Goal: Information Seeking & Learning: Learn about a topic

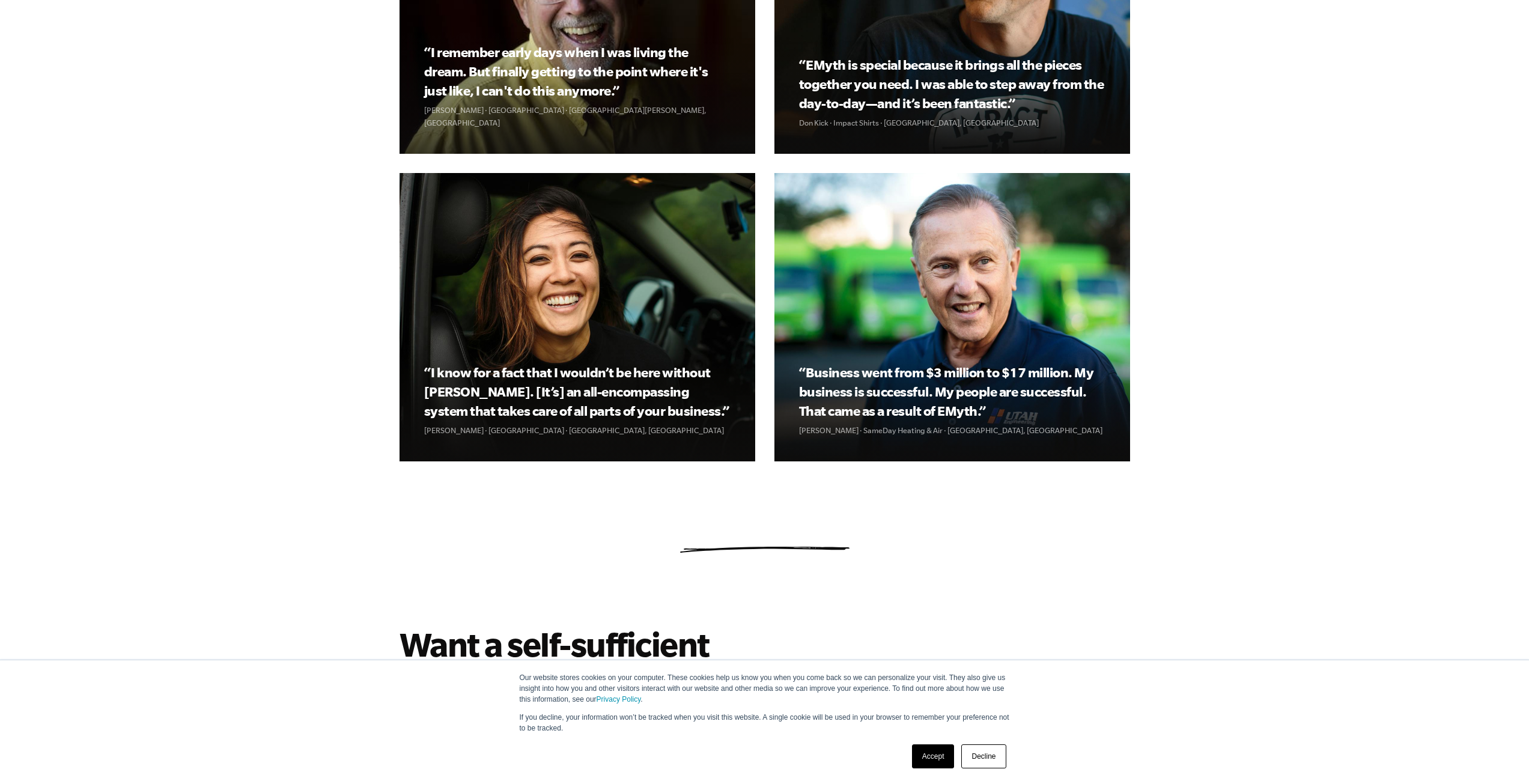
click at [936, 752] on link "Accept" at bounding box center [933, 756] width 42 height 24
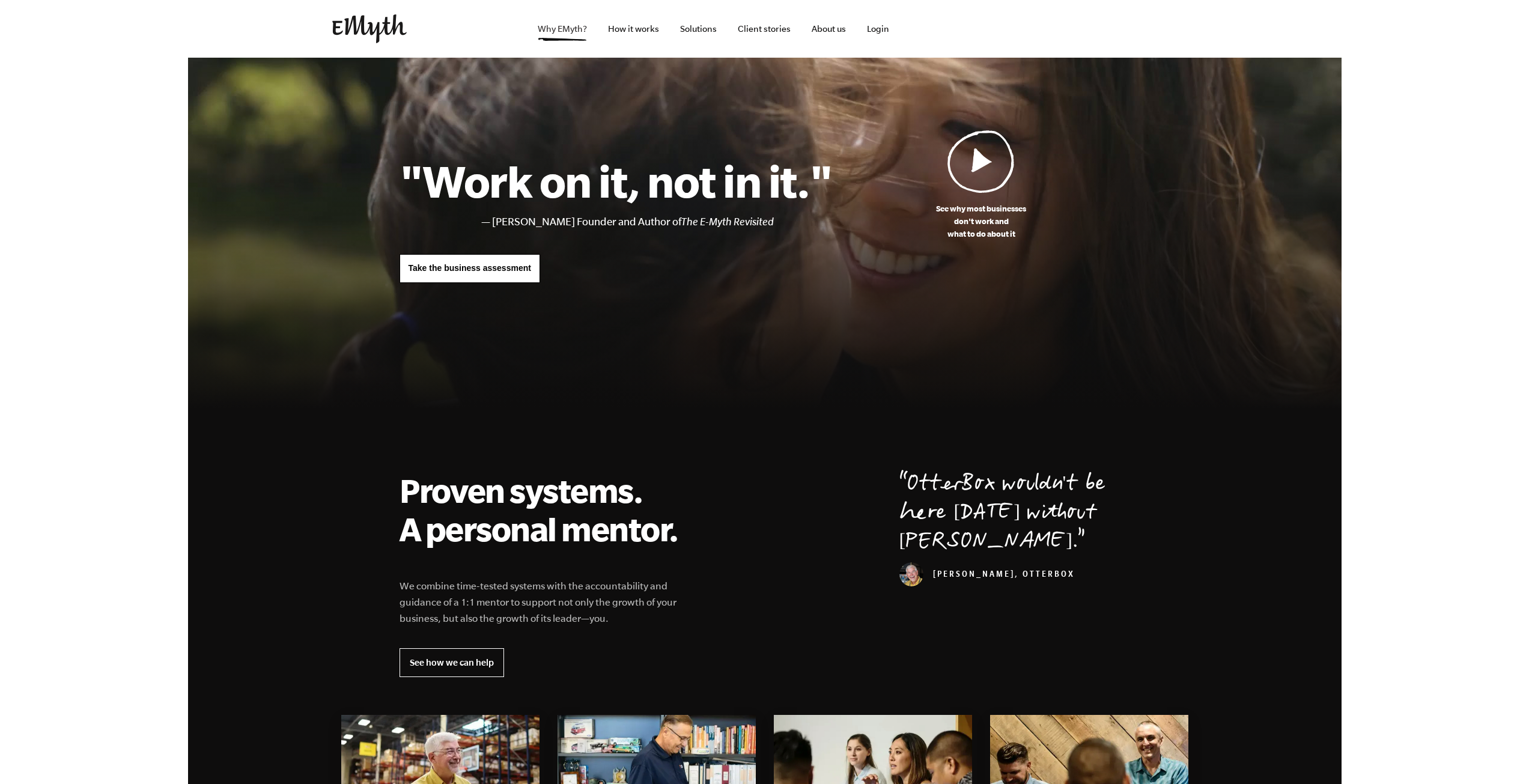
click at [588, 39] on link "Why EMyth?" at bounding box center [562, 29] width 68 height 58
